Goal: Register for event/course

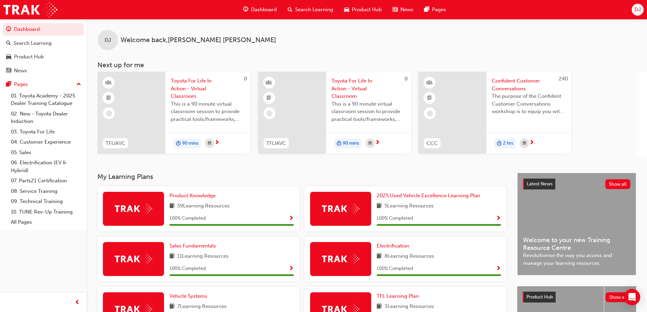
drag, startPoint x: 187, startPoint y: 111, endPoint x: 178, endPoint y: 111, distance: 9.2
click at [178, 111] on span "This is a 90 minute virtual classroom session to provide practical tools/framew…" at bounding box center [208, 111] width 74 height 23
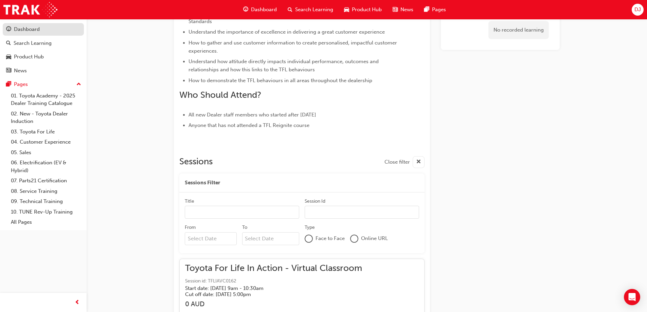
scroll to position [280, 0]
click at [28, 30] on div "Dashboard" at bounding box center [27, 29] width 26 height 8
